Goal: Navigation & Orientation: Go to known website

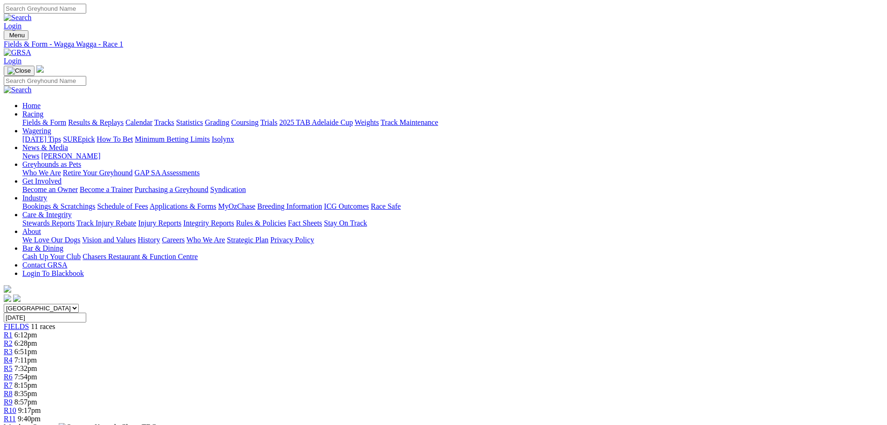
click at [31, 48] on img at bounding box center [18, 52] width 28 height 8
